Goal: Find specific page/section: Find specific page/section

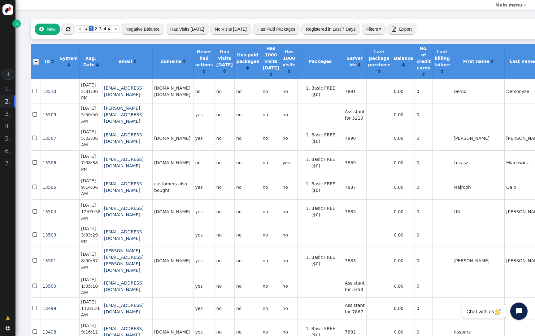
click at [71, 30] on button "" at bounding box center [68, 29] width 14 height 11
click at [73, 29] on button "" at bounding box center [68, 29] width 14 height 11
click at [14, 25] on link "" at bounding box center [16, 24] width 8 height 8
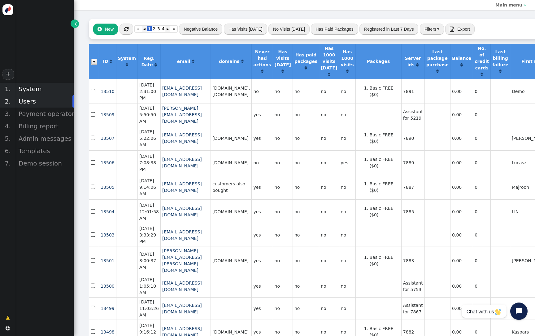
click at [45, 86] on div "System" at bounding box center [44, 89] width 58 height 12
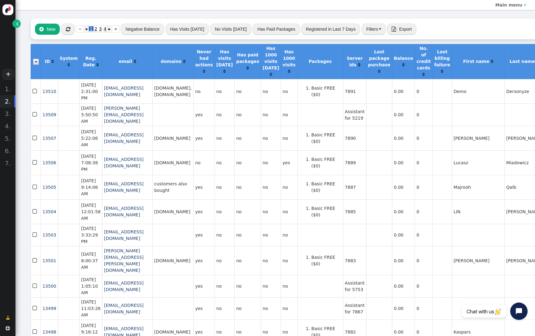
click at [68, 30] on span "" at bounding box center [68, 29] width 4 height 5
click at [70, 31] on button "" at bounding box center [68, 29] width 14 height 11
click at [72, 33] on button "" at bounding box center [68, 29] width 14 height 11
click at [68, 29] on span "" at bounding box center [68, 29] width 4 height 5
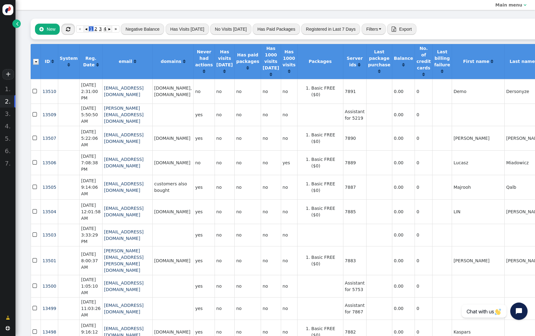
click at [69, 29] on span "" at bounding box center [68, 29] width 4 height 5
click at [15, 26] on link "" at bounding box center [16, 24] width 8 height 8
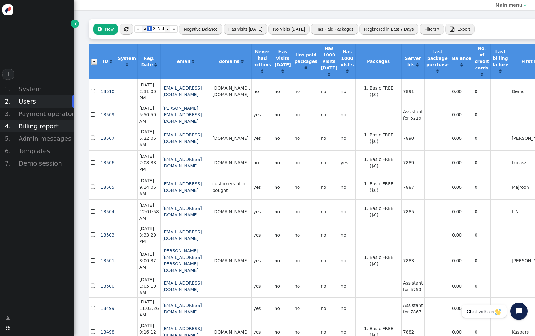
click at [51, 124] on div "Billing report" at bounding box center [44, 126] width 58 height 12
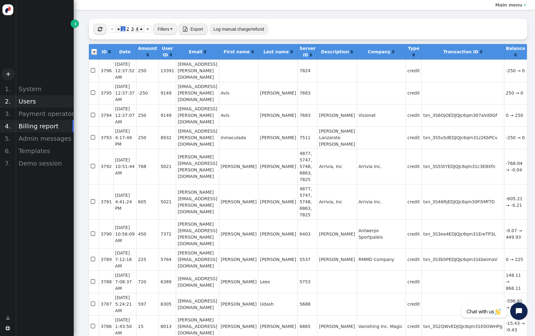
click at [35, 106] on div "Users" at bounding box center [44, 101] width 58 height 12
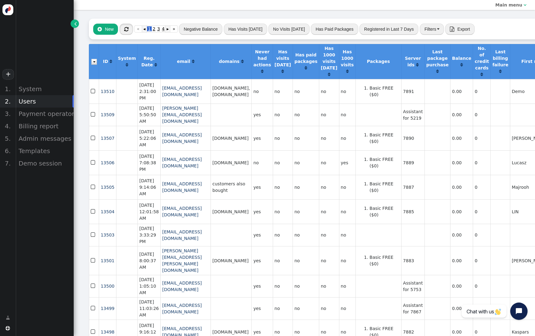
click at [129, 30] on button "" at bounding box center [127, 29] width 14 height 11
click at [125, 25] on button "" at bounding box center [127, 29] width 14 height 11
click at [127, 29] on span "" at bounding box center [126, 29] width 4 height 5
click at [35, 86] on div "System" at bounding box center [44, 89] width 58 height 12
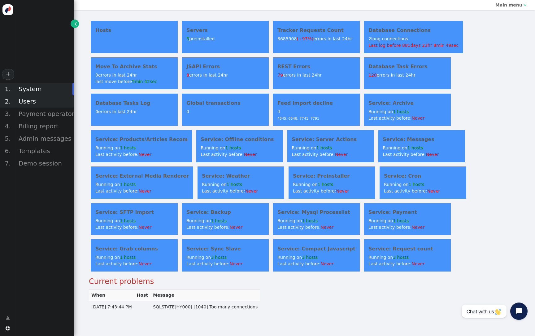
click at [25, 106] on div "Users" at bounding box center [44, 101] width 58 height 12
